Goal: Task Accomplishment & Management: Complete application form

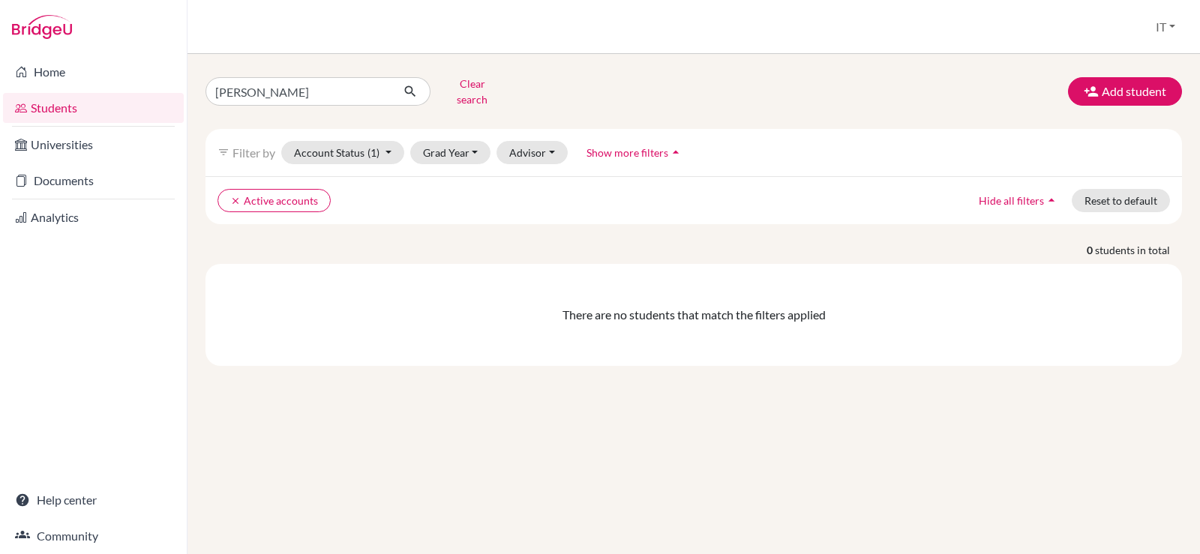
click at [173, 87] on div "Home Students Universities Documents Analytics Help center Community Students o…" at bounding box center [600, 277] width 1200 height 554
type input "appsupport"
click button "submit" at bounding box center [411, 91] width 40 height 29
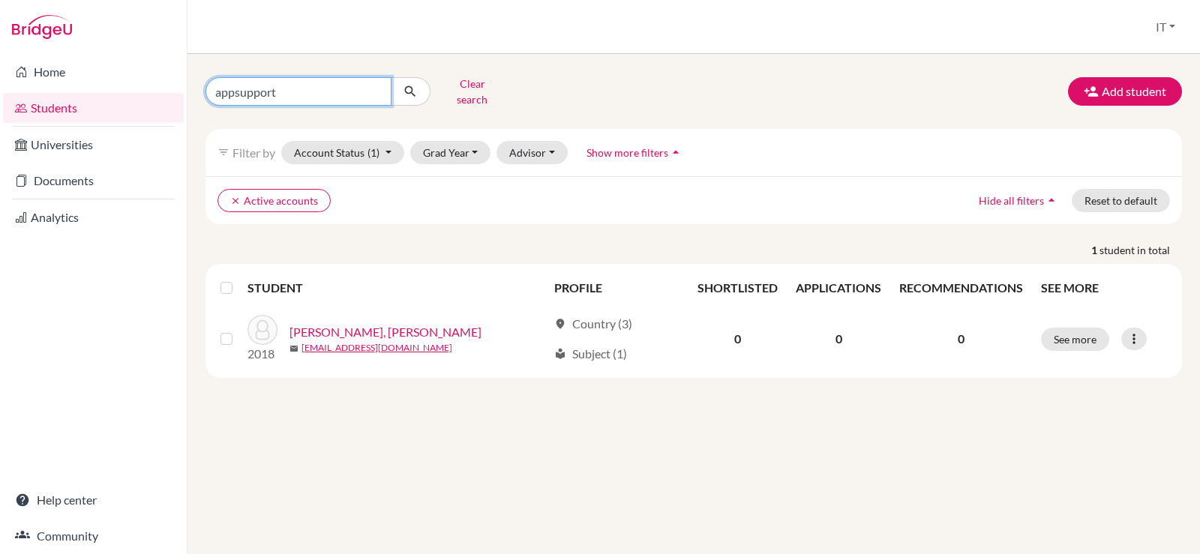
drag, startPoint x: 282, startPoint y: 88, endPoint x: 125, endPoint y: 94, distance: 156.9
click at [125, 94] on div "Home Students Universities Documents Analytics Help center Community Students o…" at bounding box center [600, 277] width 1200 height 554
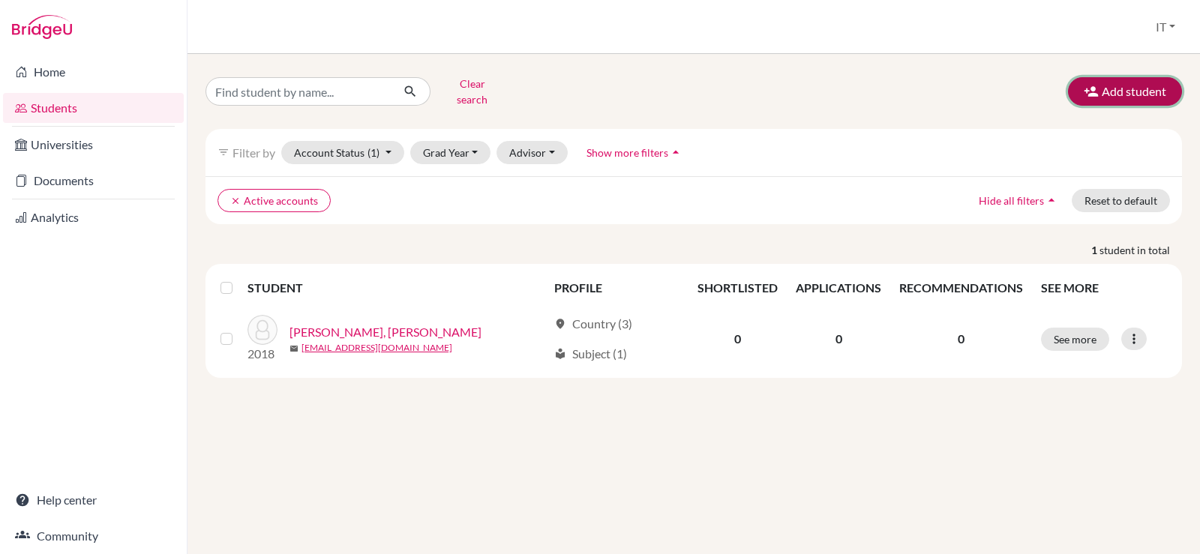
click at [1138, 87] on button "Add student" at bounding box center [1125, 91] width 114 height 29
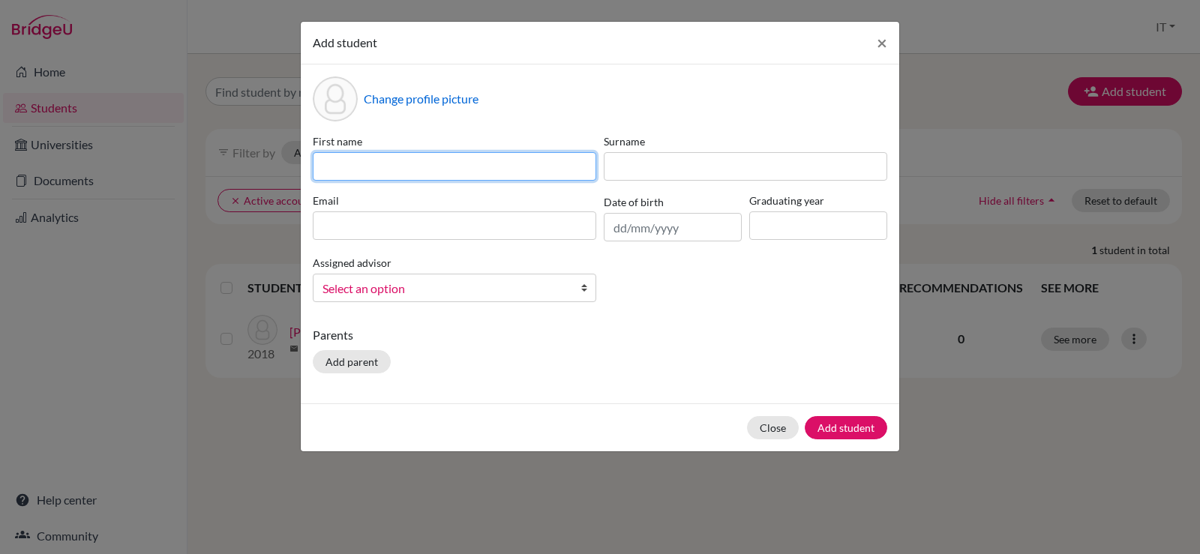
click at [346, 173] on input at bounding box center [455, 166] width 284 height 29
paste input "[PERSON_NAME]"
type input "[PERSON_NAME]"
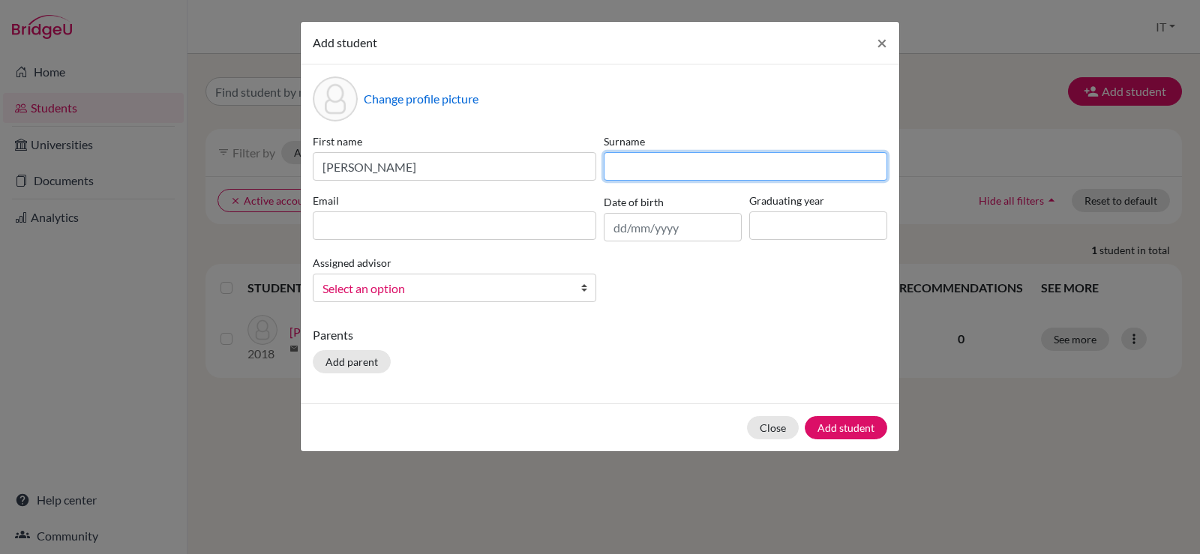
click at [639, 170] on input at bounding box center [746, 166] width 284 height 29
paste input "[PERSON_NAME]"
type input "[PERSON_NAME]"
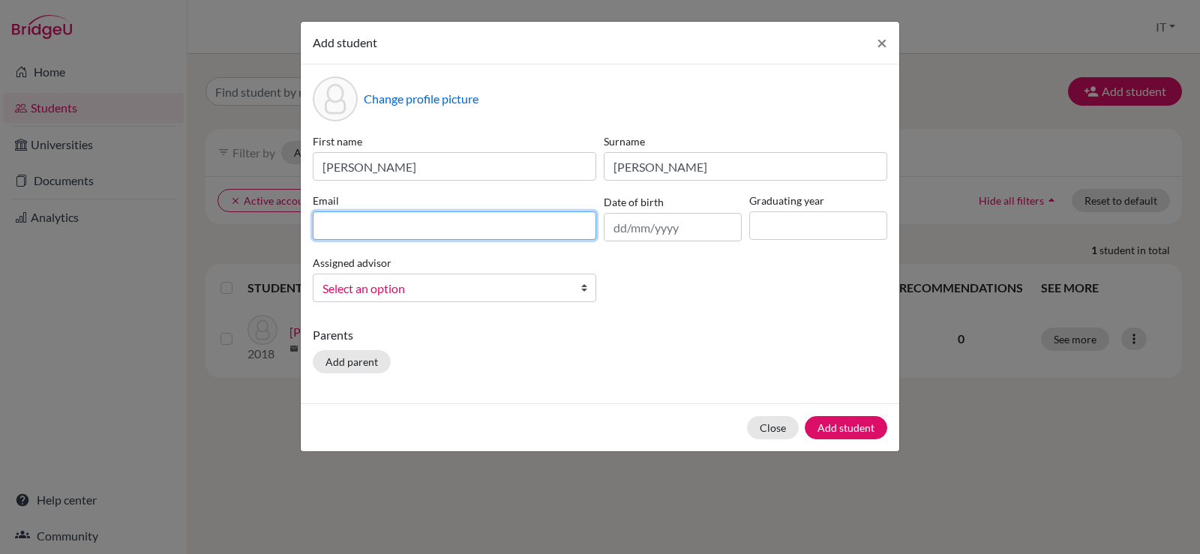
click at [399, 230] on input at bounding box center [455, 226] width 284 height 29
paste input "[EMAIL_ADDRESS][DOMAIN_NAME]"
type input "[EMAIL_ADDRESS][DOMAIN_NAME]"
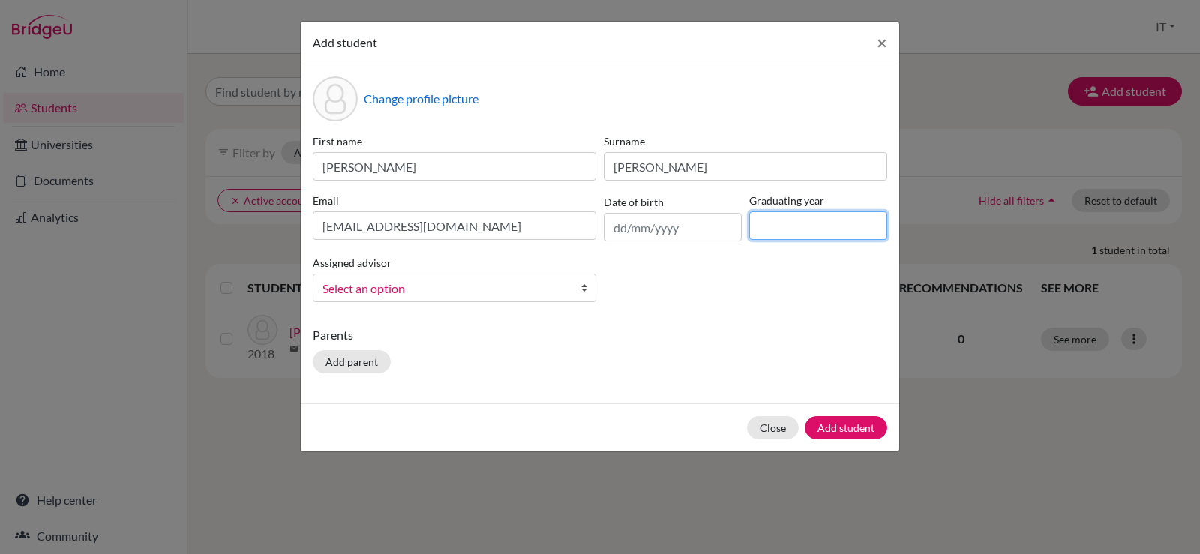
click at [784, 215] on input at bounding box center [819, 226] width 138 height 29
type input "2027"
click at [626, 231] on input "text" at bounding box center [673, 227] width 138 height 29
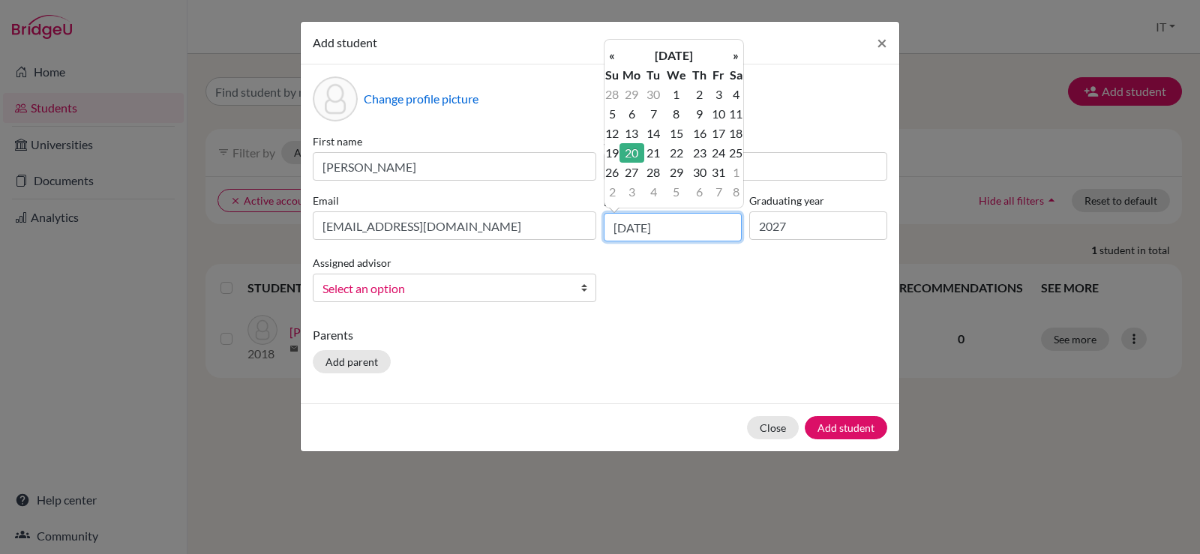
type input "[DATE]"
click at [563, 365] on div "Parents Add parent" at bounding box center [600, 352] width 575 height 53
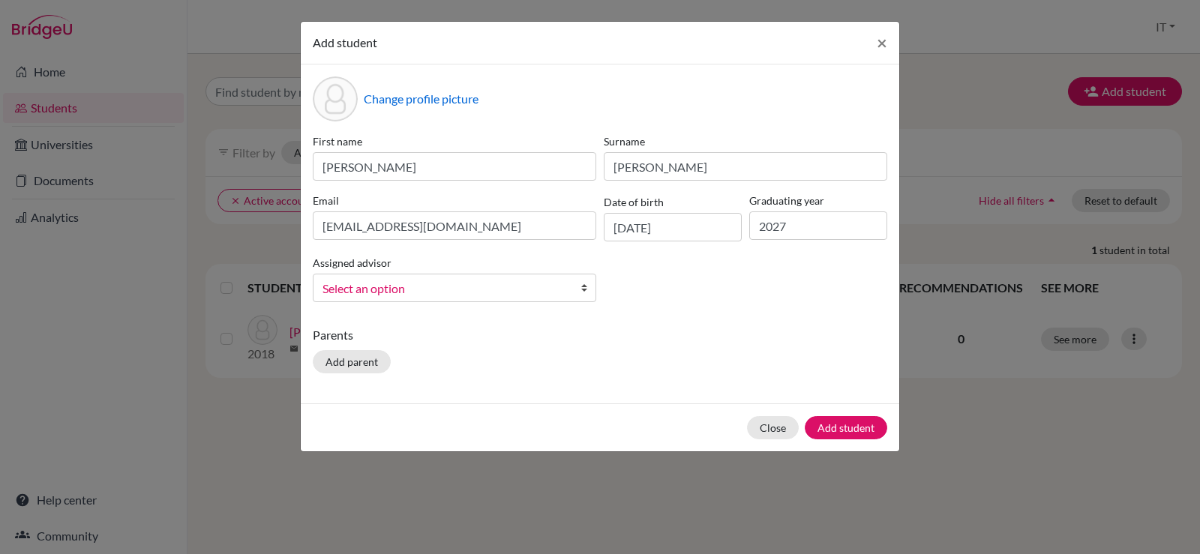
click at [542, 284] on span "Select an option" at bounding box center [445, 289] width 245 height 20
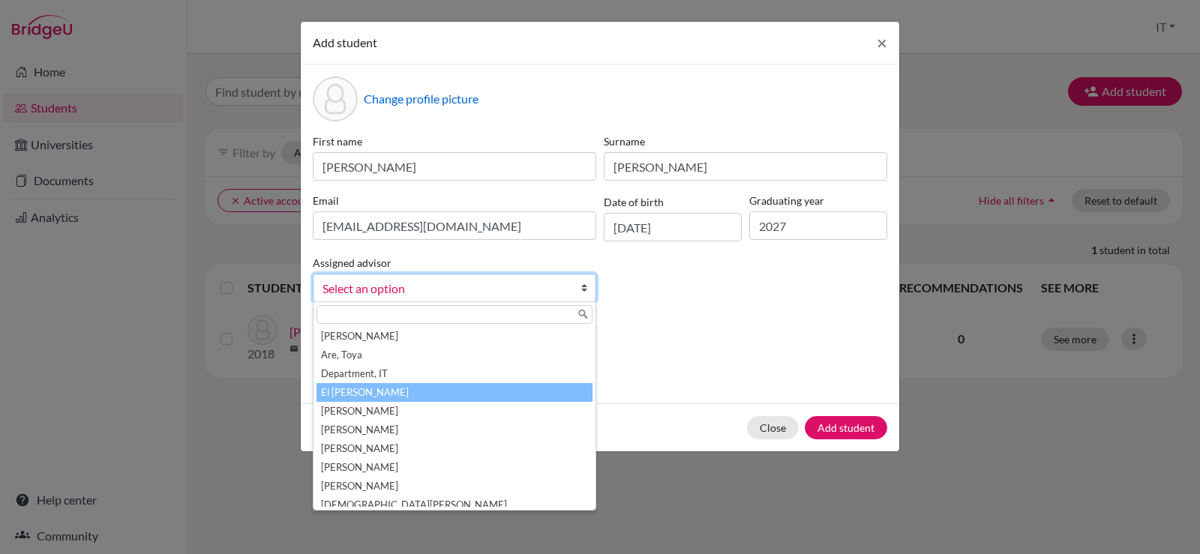
click at [458, 392] on li "El [PERSON_NAME]" at bounding box center [455, 392] width 276 height 19
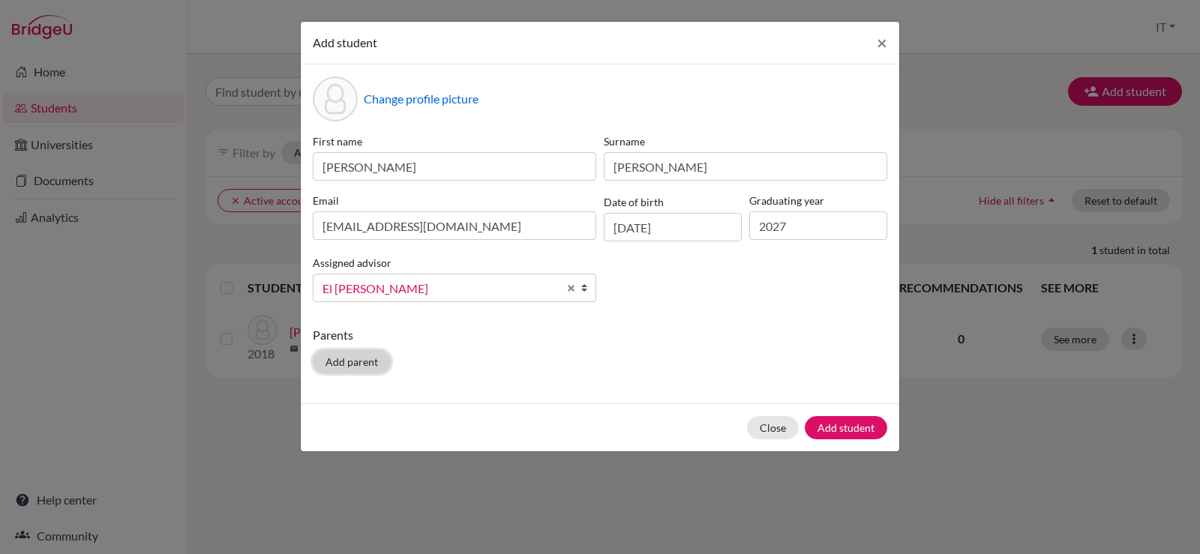
click at [337, 364] on button "Add parent" at bounding box center [352, 361] width 78 height 23
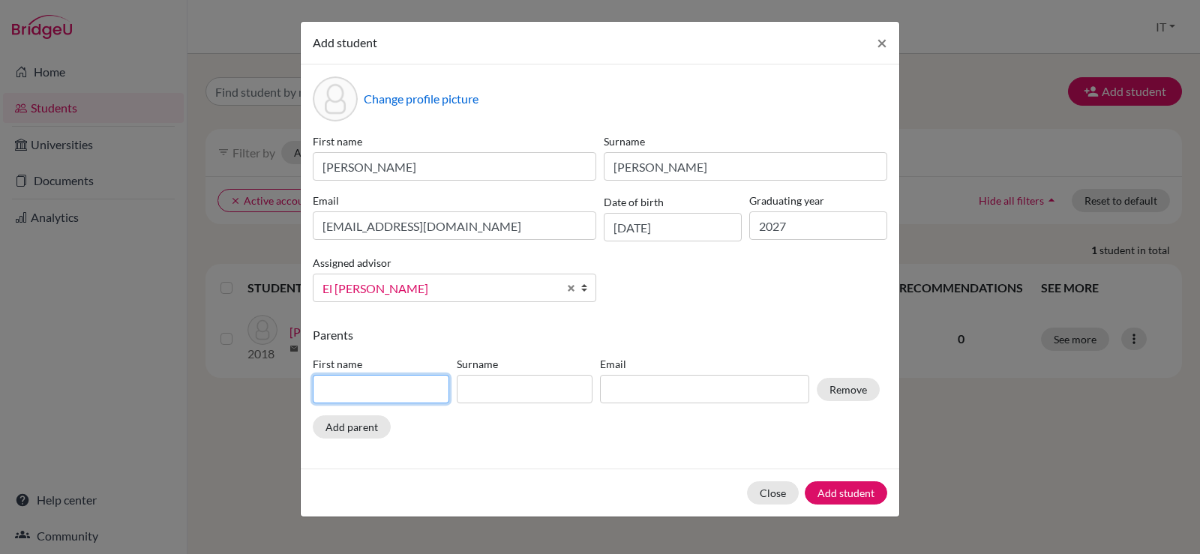
click at [391, 384] on input at bounding box center [381, 389] width 137 height 29
paste input "[PERSON_NAME]"
type input "[PERSON_NAME]"
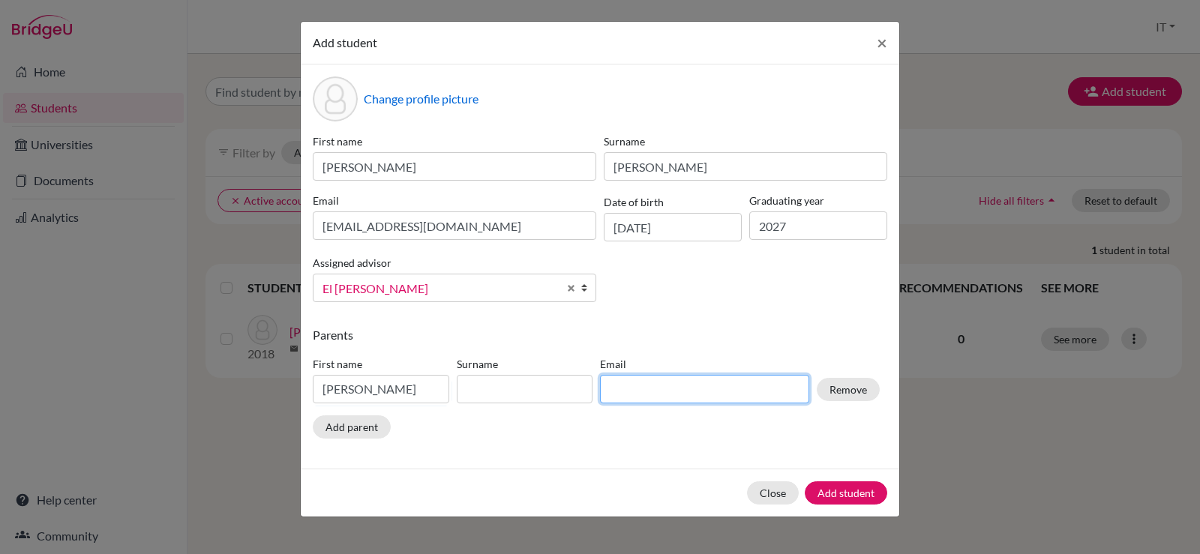
click at [648, 375] on input at bounding box center [704, 389] width 209 height 29
click at [511, 396] on input at bounding box center [525, 389] width 137 height 29
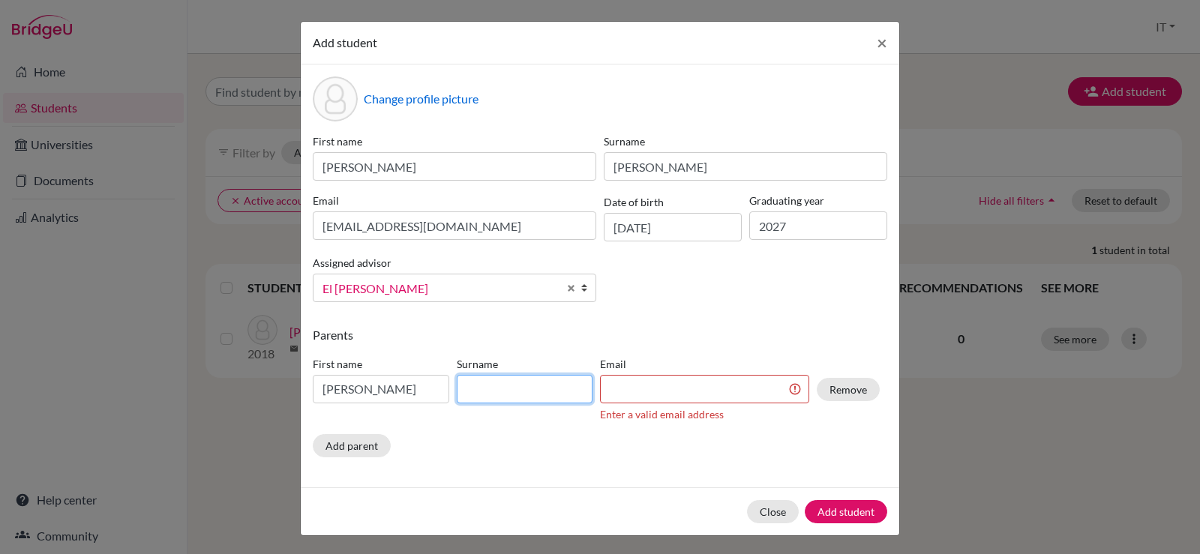
paste input "[PERSON_NAME]"
type input "[PERSON_NAME]"
click at [618, 386] on input at bounding box center [704, 389] width 209 height 29
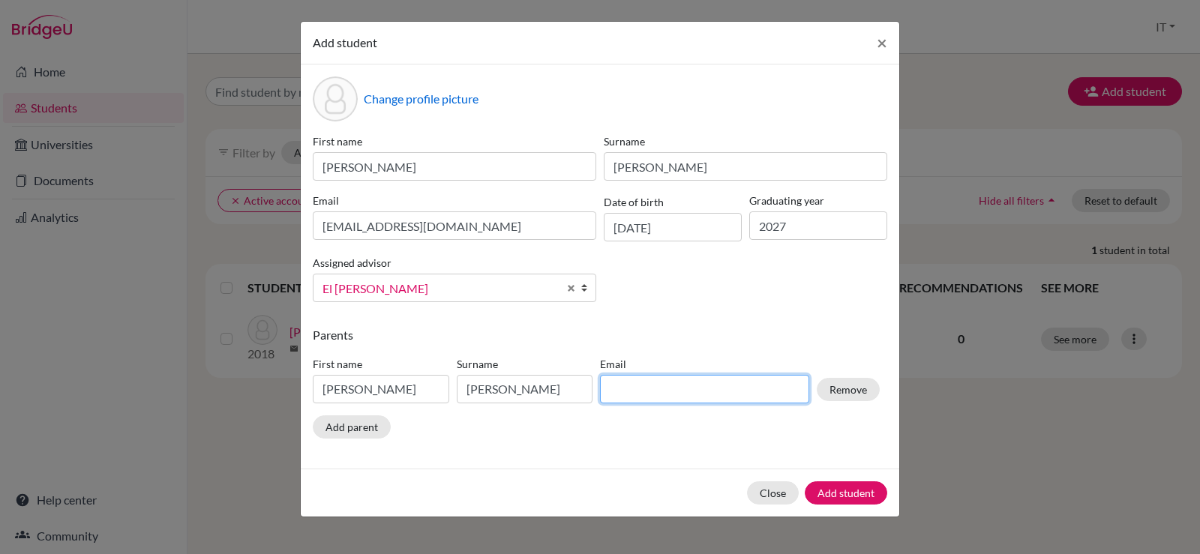
paste input "[EMAIL_ADDRESS][DOMAIN_NAME]"
type input "[EMAIL_ADDRESS][DOMAIN_NAME]"
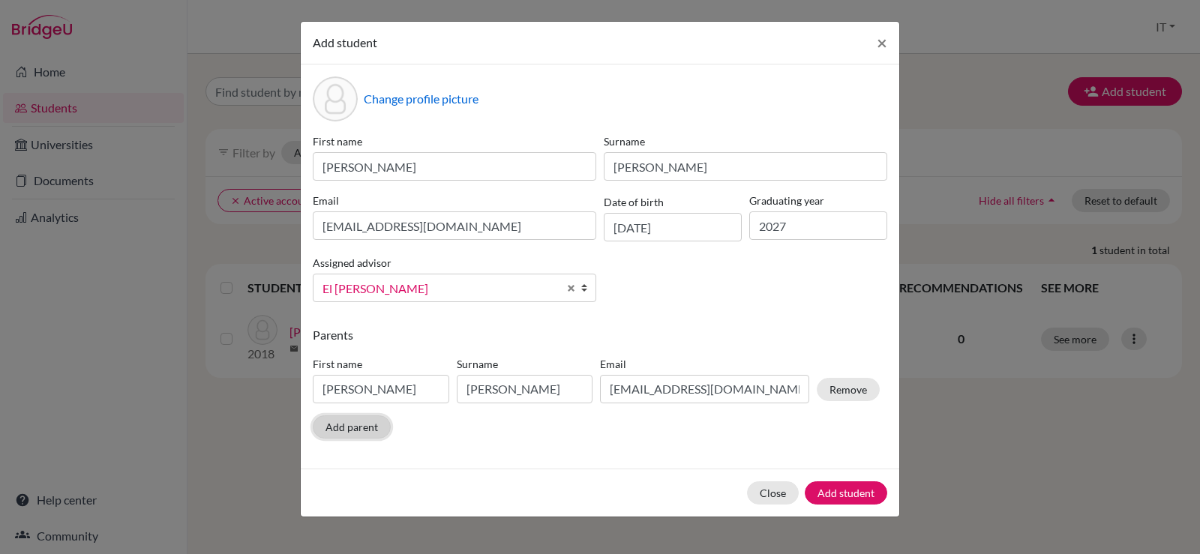
click at [359, 428] on button "Add parent" at bounding box center [352, 427] width 78 height 23
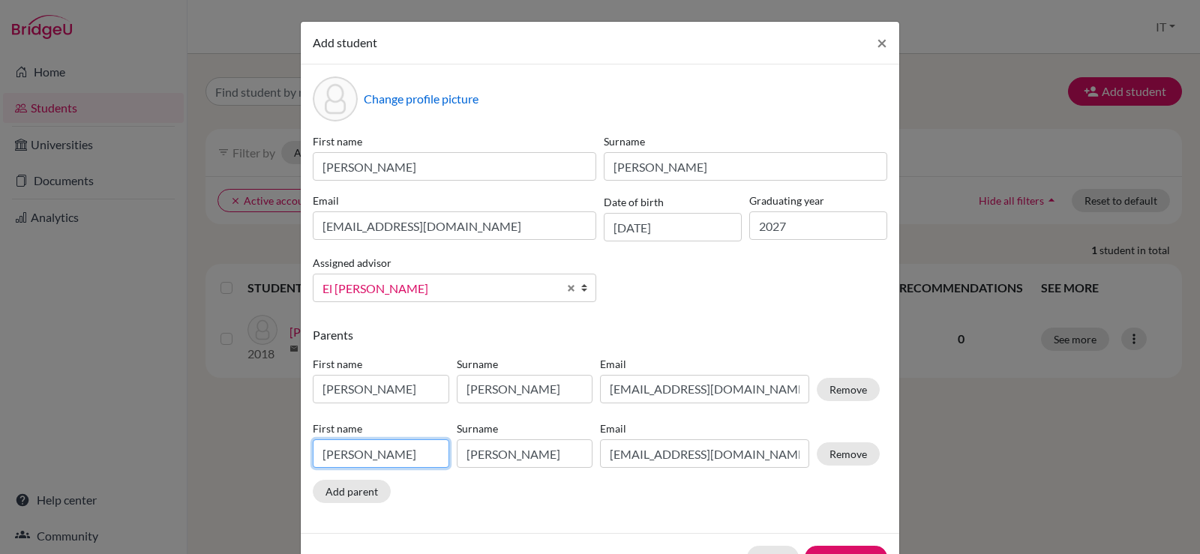
drag, startPoint x: 326, startPoint y: 452, endPoint x: 277, endPoint y: 453, distance: 48.8
click at [277, 453] on div "Add student × Change profile picture First name [PERSON_NAME] Surname [PERSON_N…" at bounding box center [600, 277] width 1200 height 554
paste input "[PERSON_NAME]"
type input "[PERSON_NAME]"
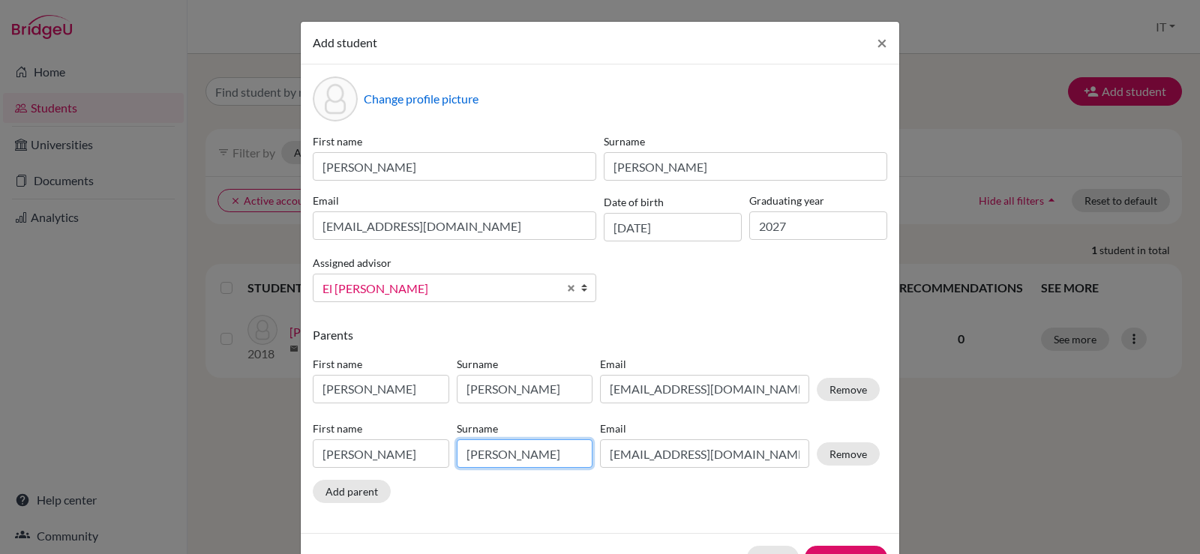
drag, startPoint x: 556, startPoint y: 452, endPoint x: 443, endPoint y: 453, distance: 113.3
click at [443, 453] on div "First name [PERSON_NAME] Surname [PERSON_NAME] [EMAIL_ADDRESS][DOMAIN_NAME] Rem…" at bounding box center [596, 448] width 575 height 65
paste input "[PERSON_NAME]"
type input "[PERSON_NAME]"
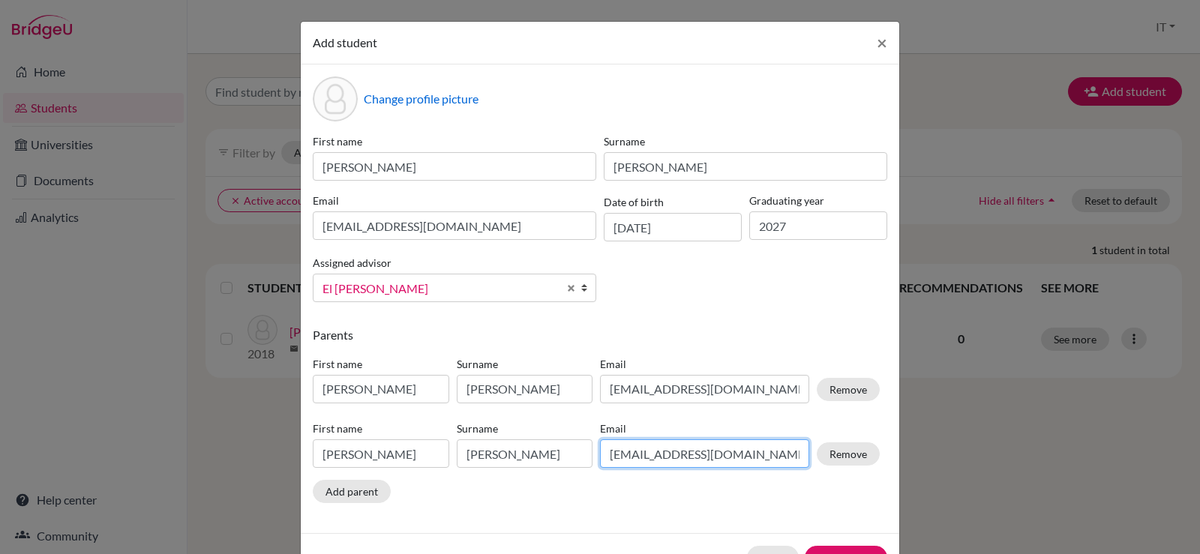
drag, startPoint x: 735, startPoint y: 457, endPoint x: 566, endPoint y: 461, distance: 168.9
click at [566, 461] on div "First name [PERSON_NAME] Surname [PERSON_NAME] Email [EMAIL_ADDRESS][DOMAIN_NAM…" at bounding box center [596, 448] width 575 height 65
paste input "[EMAIL_ADDRESS]"
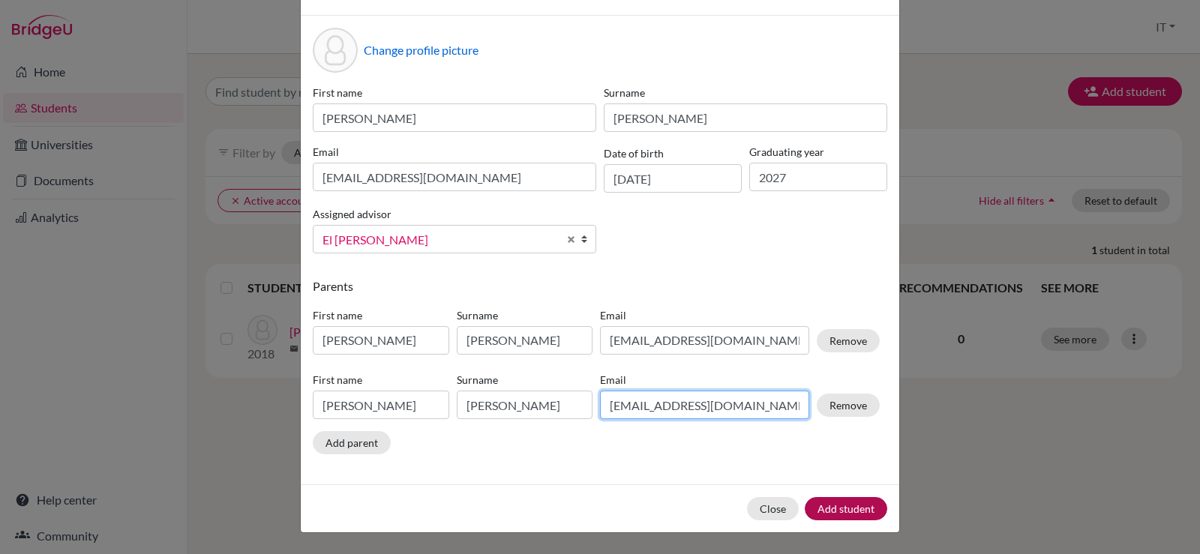
type input "[EMAIL_ADDRESS][DOMAIN_NAME]"
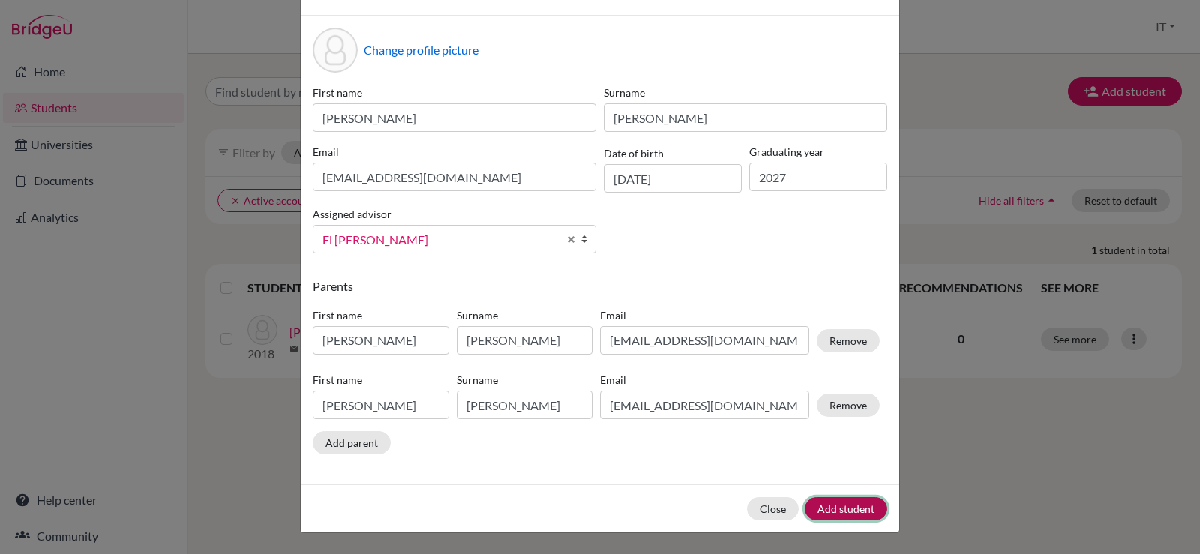
type input "[EMAIL_ADDRESS][DOMAIN_NAME]"
click at [840, 513] on button "Add student" at bounding box center [846, 508] width 83 height 23
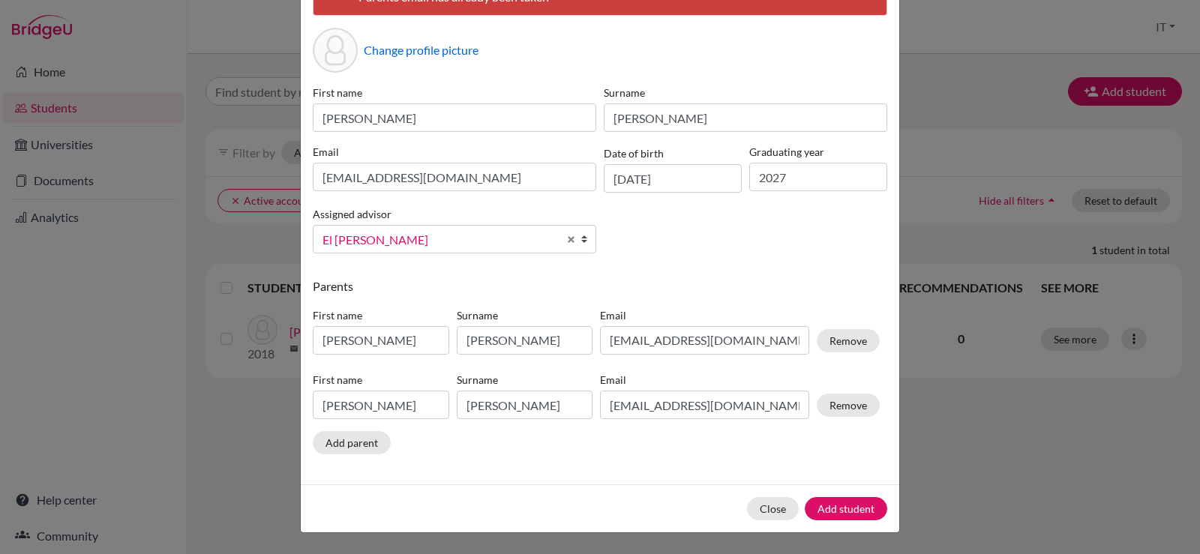
scroll to position [41, 0]
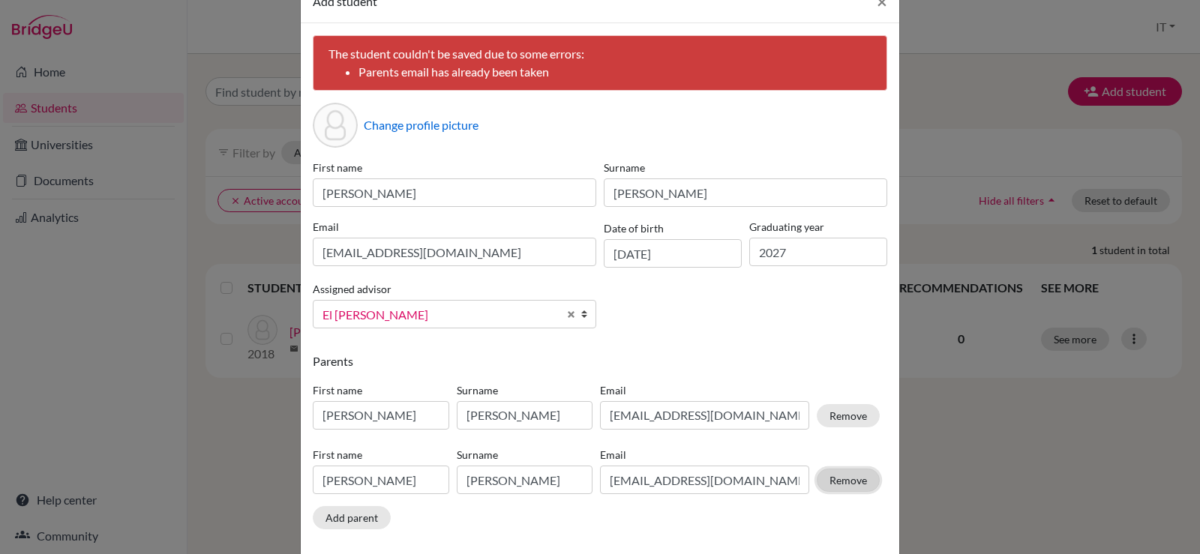
click at [844, 489] on button "Remove" at bounding box center [848, 480] width 63 height 23
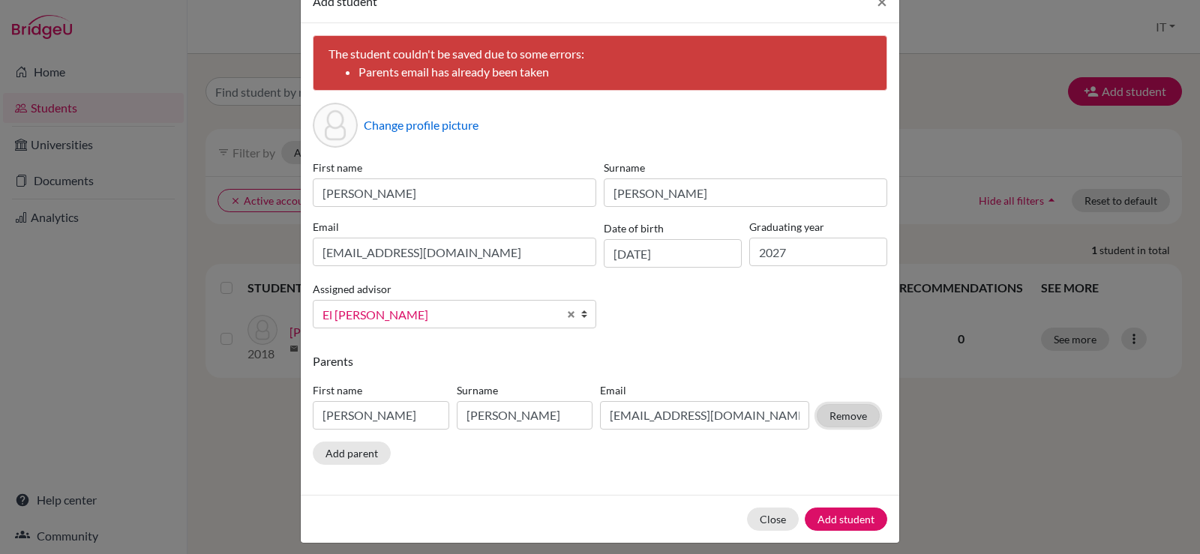
click at [842, 416] on button "Remove" at bounding box center [848, 415] width 63 height 23
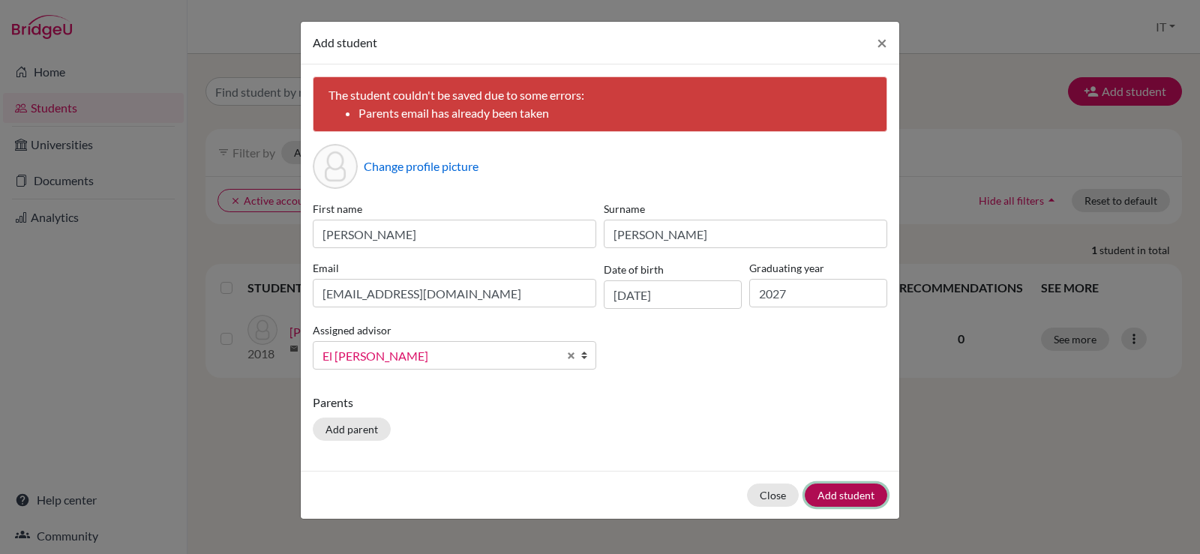
click at [838, 492] on button "Add student" at bounding box center [846, 495] width 83 height 23
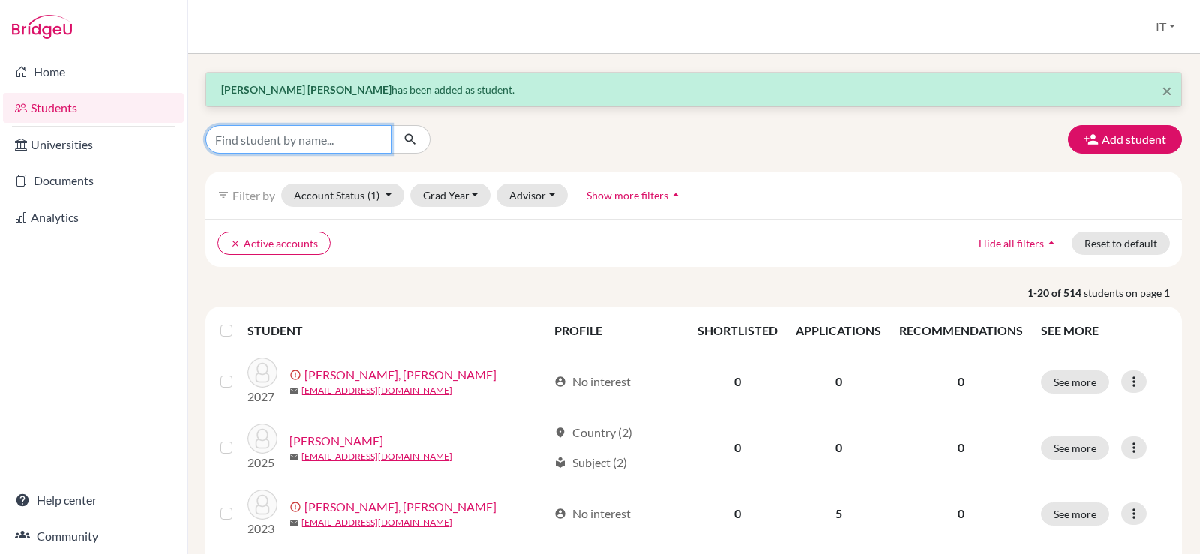
click at [311, 144] on input "Find student by name..." at bounding box center [299, 139] width 186 height 29
type input "[EMAIL_ADDRESS][DOMAIN_NAME]"
click button "submit" at bounding box center [411, 139] width 40 height 29
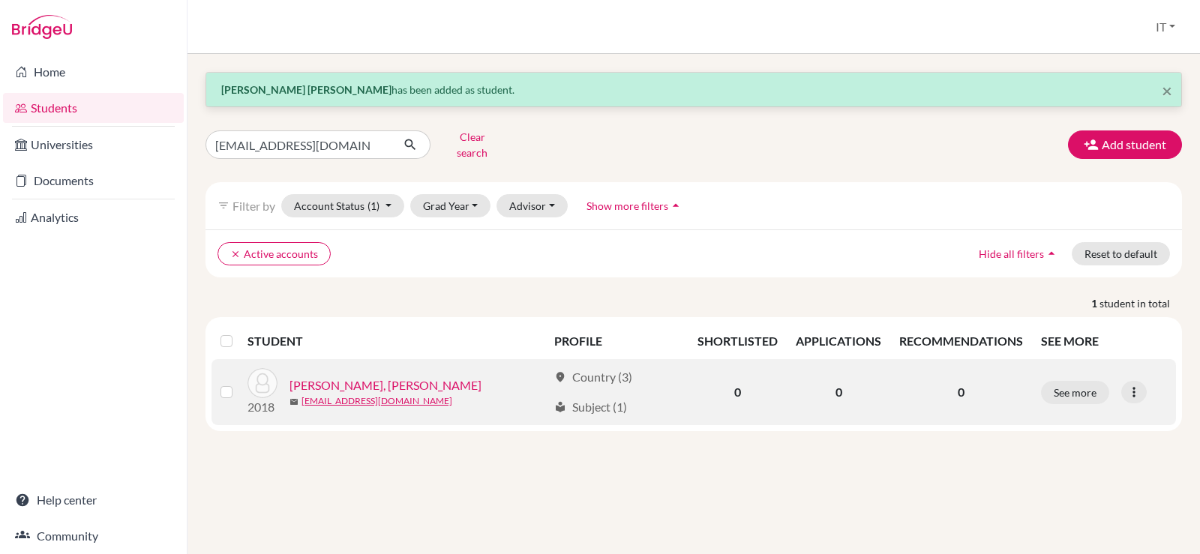
drag, startPoint x: 1134, startPoint y: 383, endPoint x: 1122, endPoint y: 387, distance: 12.8
click at [1134, 385] on icon at bounding box center [1134, 392] width 15 height 15
click at [1033, 412] on button "Edit student" at bounding box center [1069, 424] width 119 height 24
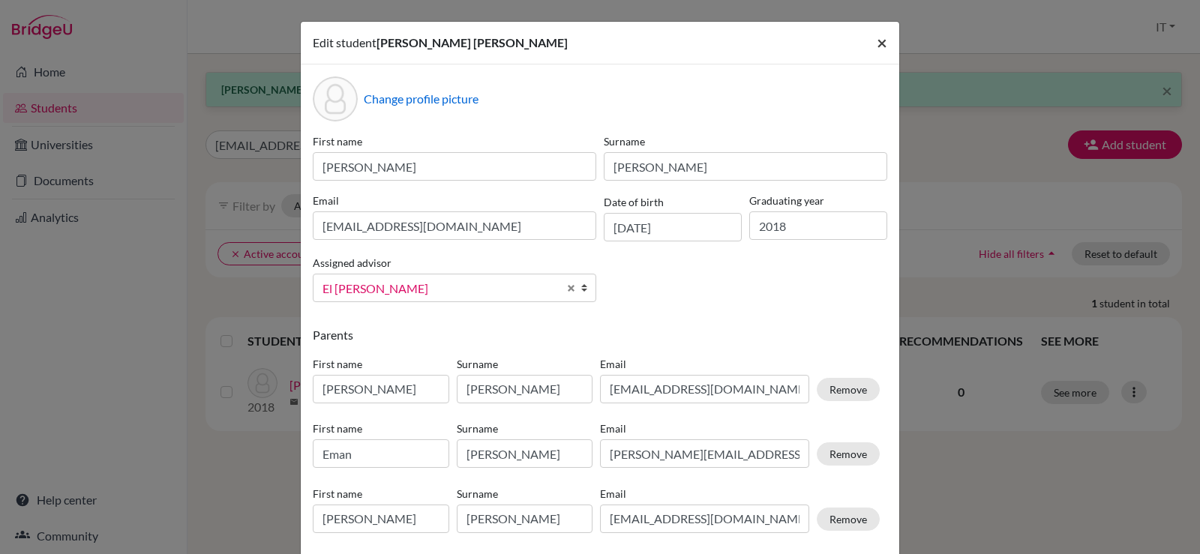
click at [870, 38] on button "×" at bounding box center [882, 43] width 35 height 42
